Goal: Transaction & Acquisition: Obtain resource

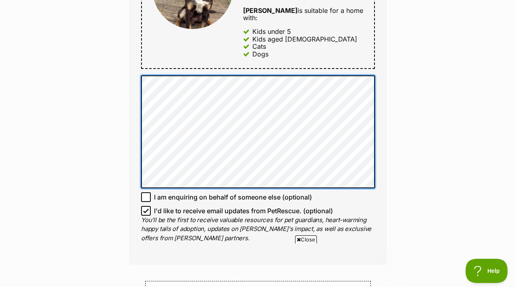
scroll to position [523, 0]
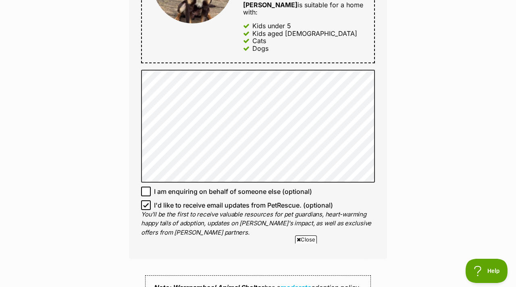
click at [146, 202] on icon at bounding box center [146, 205] width 6 height 6
click at [146, 200] on input "I'd like to receive email updates from PetRescue. (optional)" at bounding box center [146, 205] width 10 height 10
checkbox input "false"
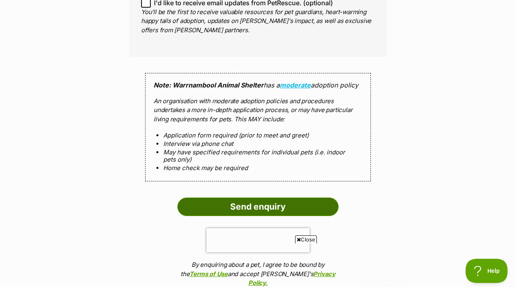
scroll to position [0, 0]
click at [228, 198] on input "Send enquiry" at bounding box center [257, 207] width 161 height 19
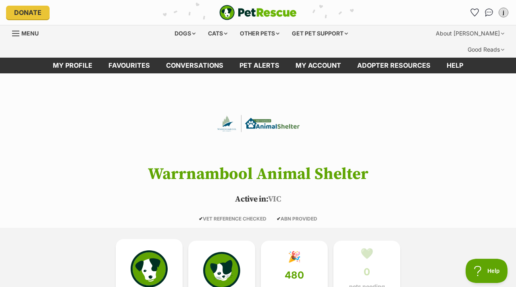
click at [132, 258] on img at bounding box center [149, 268] width 37 height 37
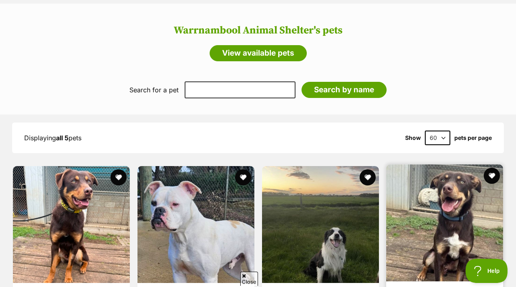
scroll to position [666, 0]
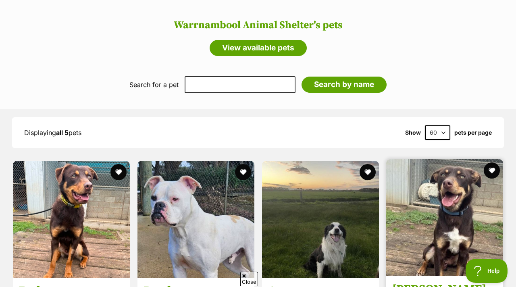
click at [435, 183] on img at bounding box center [444, 217] width 117 height 117
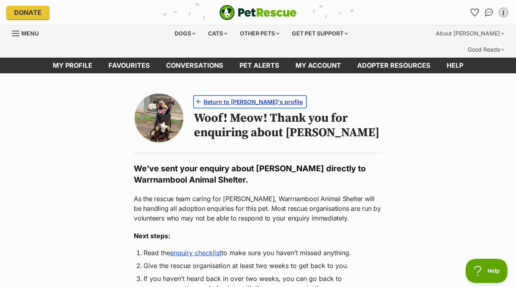
click at [233, 98] on span "Return to Tim's profile" at bounding box center [253, 102] width 99 height 8
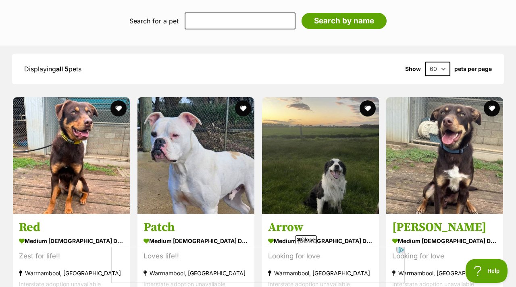
scroll to position [758, 0]
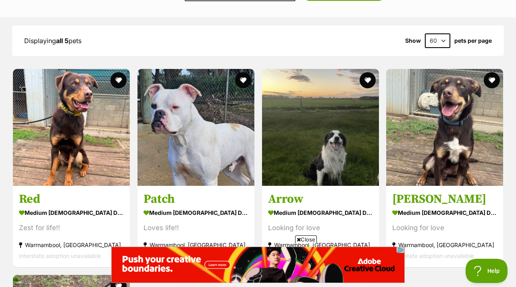
click at [257, 145] on div "Red medium male Dog Zest for life!! Warrnambool, VIC Interstate adoption unavai…" at bounding box center [258, 271] width 492 height 406
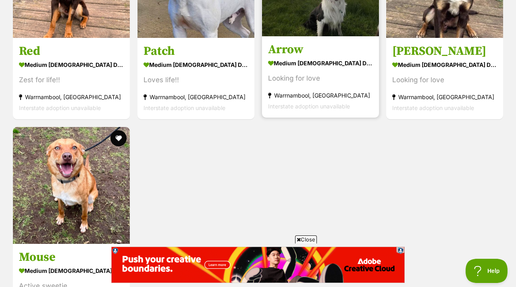
scroll to position [908, 0]
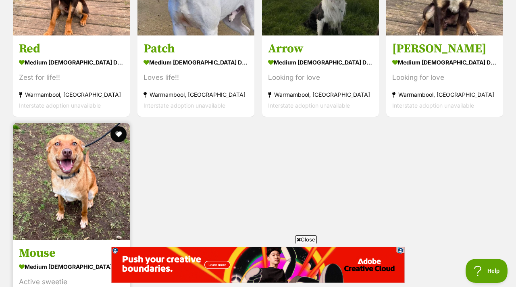
click at [94, 135] on img at bounding box center [71, 181] width 117 height 117
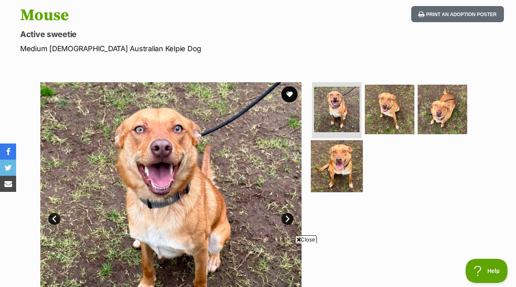
click at [337, 158] on img at bounding box center [337, 166] width 52 height 52
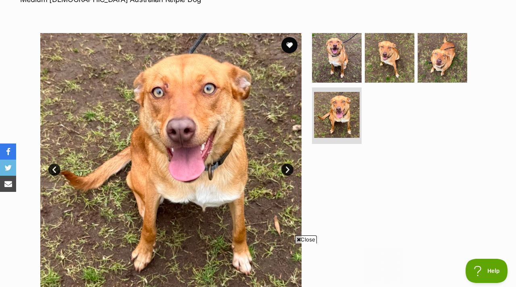
scroll to position [121, 0]
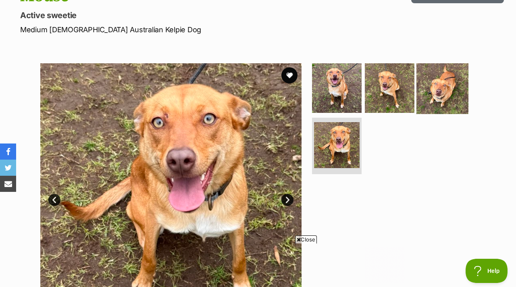
click at [432, 69] on img at bounding box center [443, 88] width 52 height 52
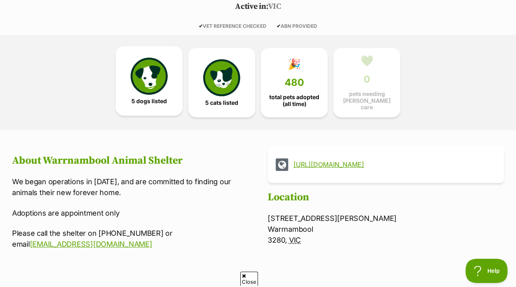
scroll to position [190, 0]
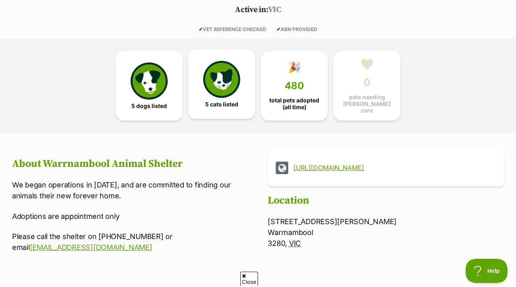
click at [213, 73] on img at bounding box center [221, 79] width 37 height 37
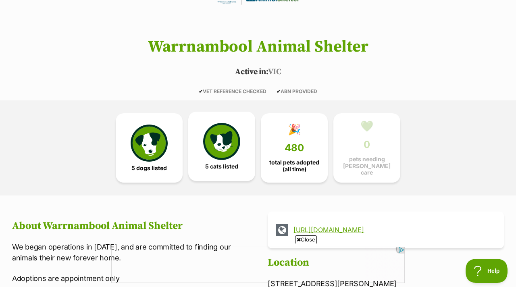
scroll to position [124, 0]
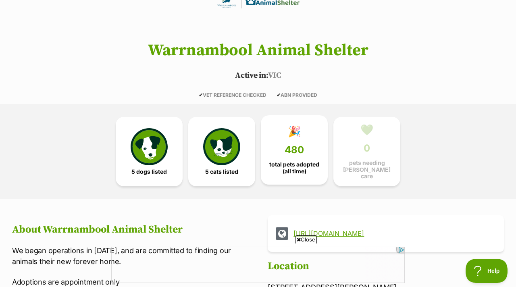
click at [270, 159] on link "🎉 480 total pets adopted (all time)" at bounding box center [294, 149] width 67 height 69
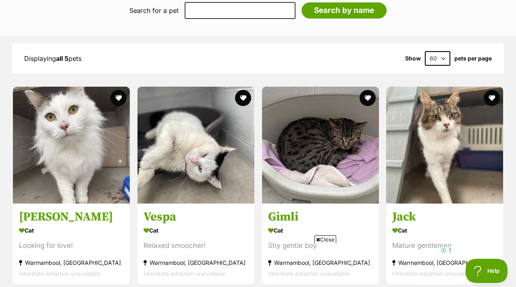
scroll to position [740, 0]
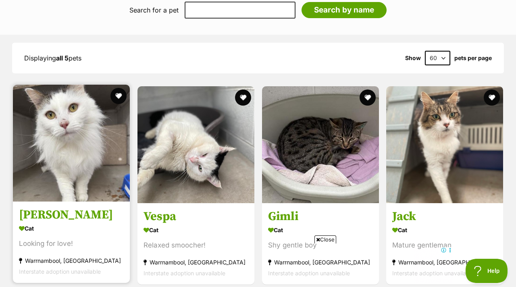
click at [117, 165] on img at bounding box center [71, 143] width 117 height 117
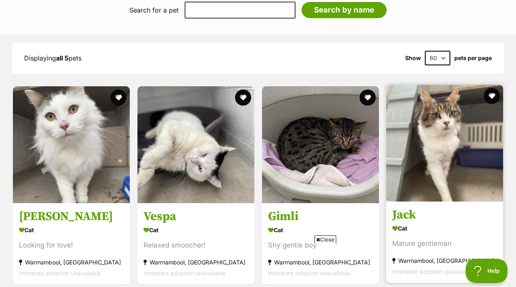
click at [387, 102] on div "[PERSON_NAME] Cat Looking for love! [GEOGRAPHIC_DATA], [GEOGRAPHIC_DATA] Inters…" at bounding box center [258, 288] width 492 height 406
click at [396, 104] on img at bounding box center [444, 143] width 117 height 117
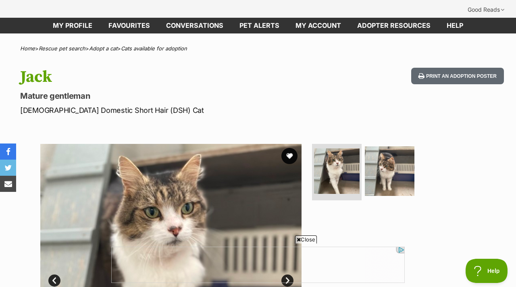
scroll to position [41, 0]
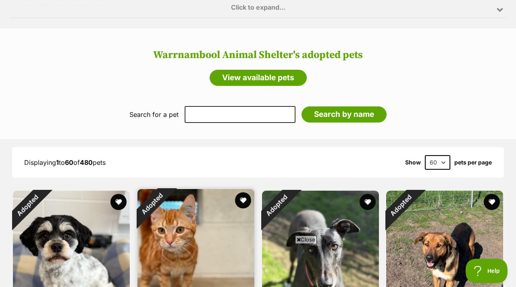
scroll to position [581, 0]
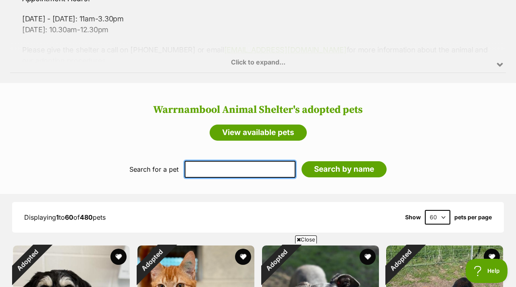
click at [208, 161] on input "text" at bounding box center [240, 169] width 111 height 17
type input "dusty"
click at [302, 161] on input "Search by name" at bounding box center [344, 169] width 85 height 16
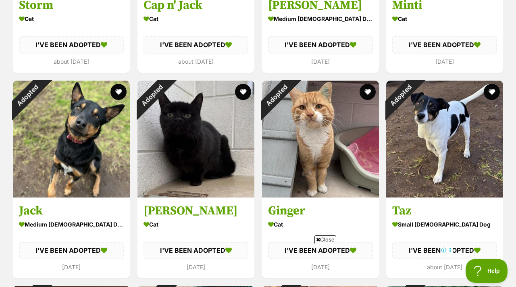
scroll to position [2195, 0]
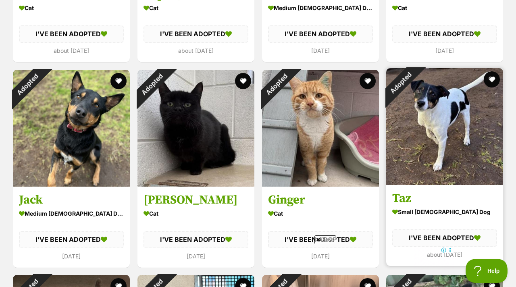
click at [421, 142] on img at bounding box center [444, 126] width 117 height 117
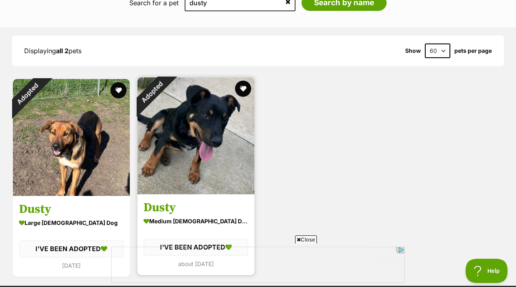
scroll to position [749, 0]
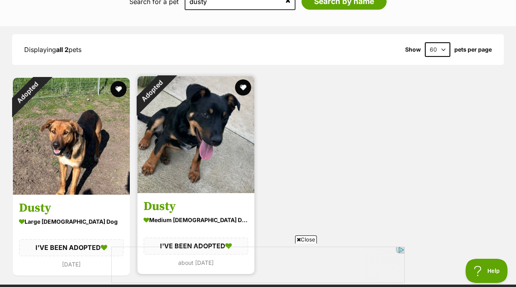
click at [186, 148] on img at bounding box center [196, 134] width 117 height 117
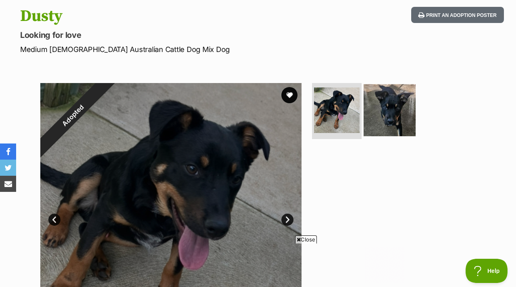
click at [371, 100] on img at bounding box center [390, 110] width 52 height 52
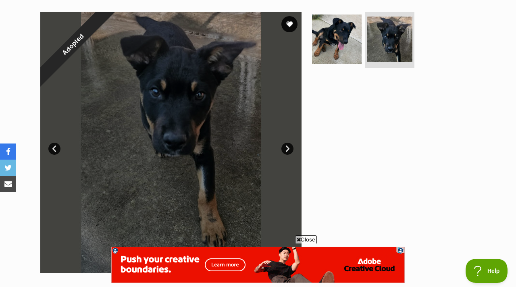
scroll to position [93, 0]
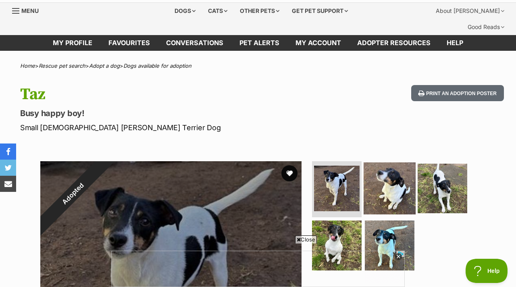
click at [372, 162] on img at bounding box center [390, 188] width 52 height 52
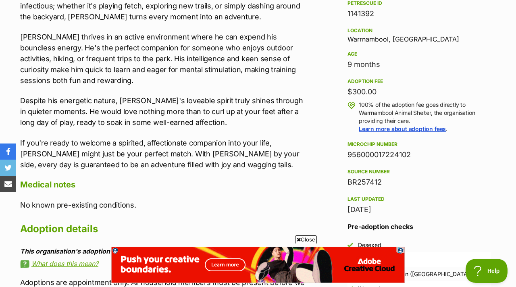
scroll to position [531, 0]
